Goal: Check status

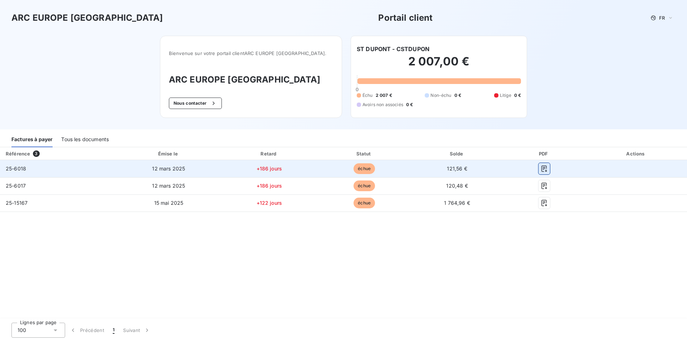
click at [541, 168] on icon "button" at bounding box center [543, 169] width 5 height 6
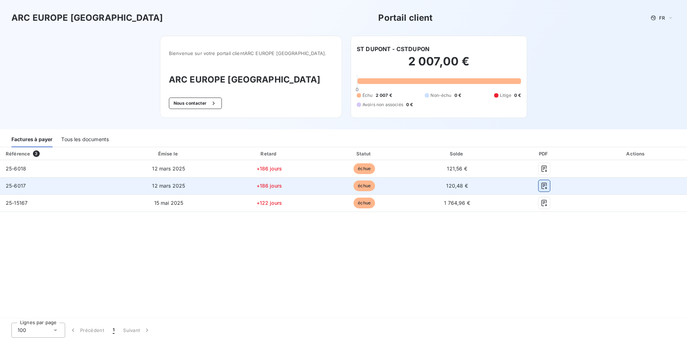
click at [542, 190] on button "button" at bounding box center [543, 185] width 11 height 11
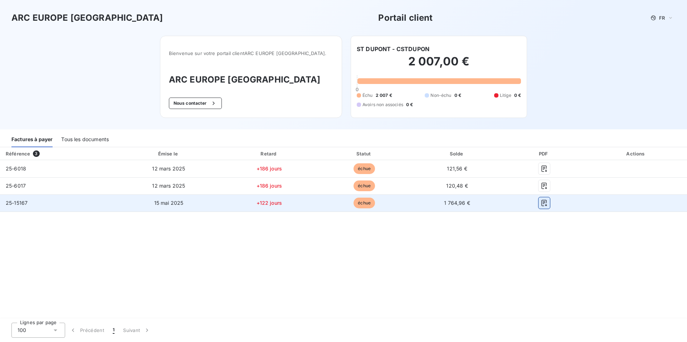
click at [542, 202] on icon "button" at bounding box center [543, 203] width 7 height 7
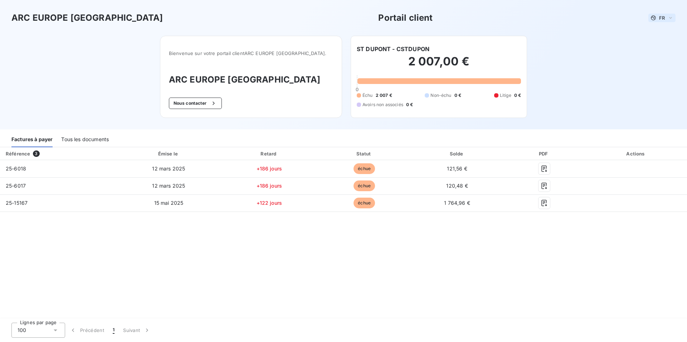
click at [663, 18] on span "FR" at bounding box center [662, 18] width 6 height 6
click at [193, 56] on div "Bienvenue sur votre portail client ARC EUROPE [GEOGRAPHIC_DATA] ." at bounding box center [251, 53] width 164 height 17
click at [199, 102] on button "Nous contacter" at bounding box center [195, 103] width 53 height 11
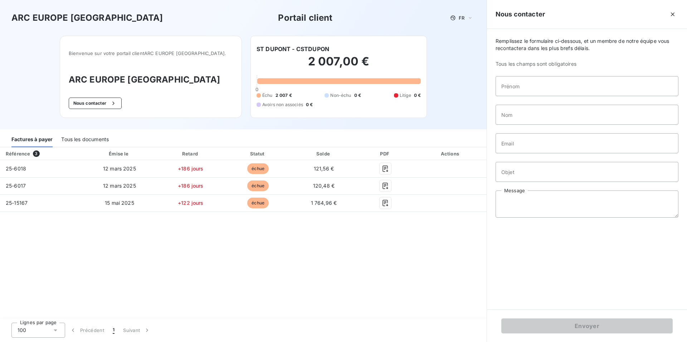
click at [421, 271] on div "Référence 3 Émise le Retard Statut Solde PDF Actions 25-6018 [DATE] +186 jours …" at bounding box center [243, 233] width 486 height 172
click at [675, 13] on icon "button" at bounding box center [672, 14] width 7 height 7
